Goal: Task Accomplishment & Management: Manage account settings

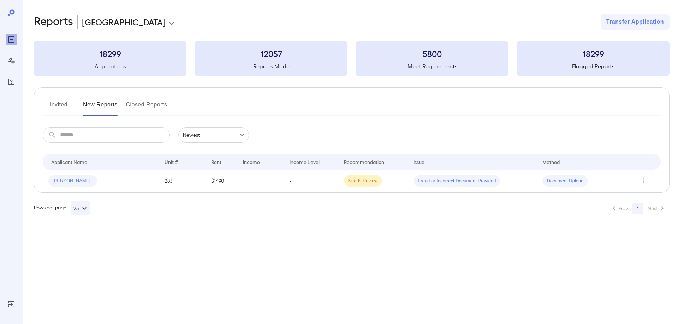
click at [48, 102] on button "Invited" at bounding box center [59, 107] width 32 height 17
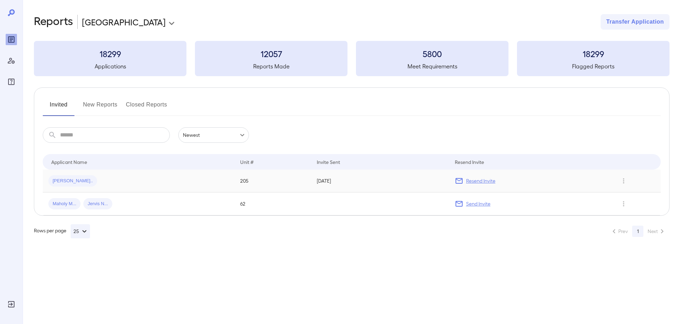
click at [194, 180] on div "[PERSON_NAME].." at bounding box center [138, 180] width 180 height 11
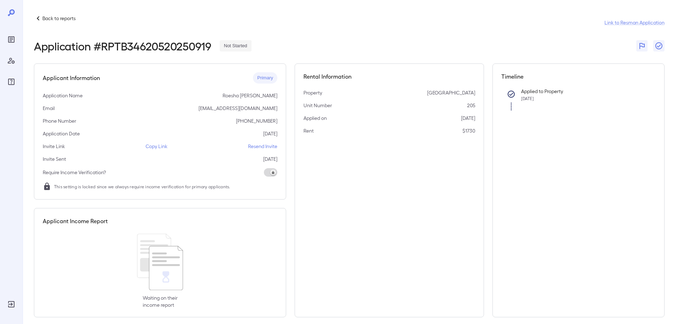
click at [272, 146] on p "Resend Invite" at bounding box center [262, 146] width 29 height 7
